Goal: Check status: Check status

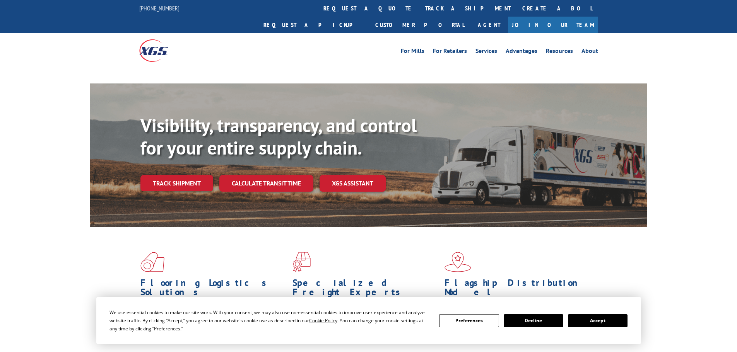
click at [170, 170] on div "Visibility, transparency, and control for your entire supply chain. Track shipm…" at bounding box center [393, 168] width 507 height 108
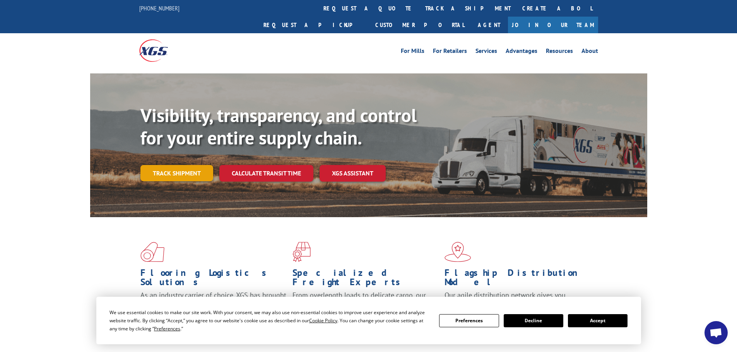
click at [191, 165] on link "Track shipment" at bounding box center [176, 173] width 73 height 16
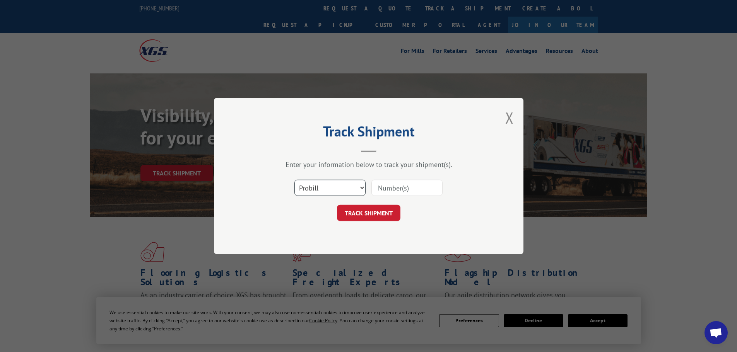
click at [350, 190] on select "Select category... Probill BOL PO" at bounding box center [329, 188] width 71 height 16
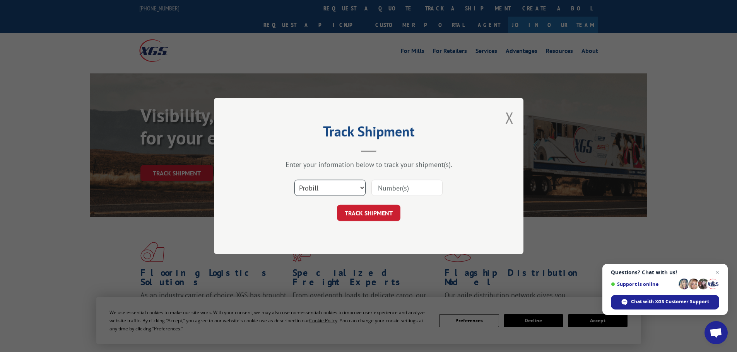
select select "bol"
click at [294, 180] on select "Select category... Probill BOL PO" at bounding box center [329, 188] width 71 height 16
click at [387, 185] on input at bounding box center [406, 188] width 71 height 16
paste input "7052047"
type input "7052047"
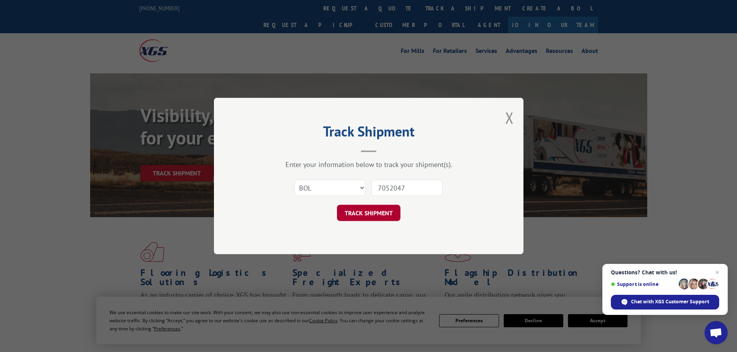
click at [378, 217] on button "TRACK SHIPMENT" at bounding box center [368, 213] width 63 height 16
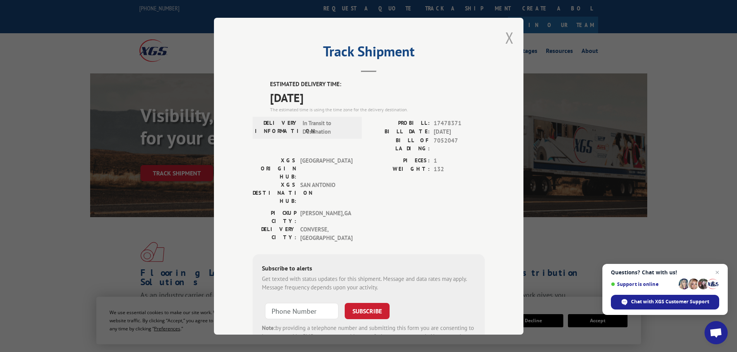
click at [507, 40] on button "Close modal" at bounding box center [509, 37] width 9 height 20
